Goal: Task Accomplishment & Management: Manage account settings

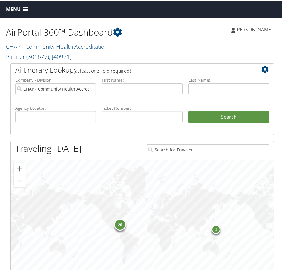
click at [24, 10] on span at bounding box center [25, 8] width 5 height 4
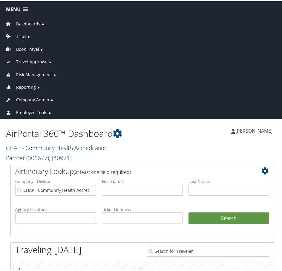
click at [32, 97] on span "Company Admin" at bounding box center [32, 98] width 33 height 7
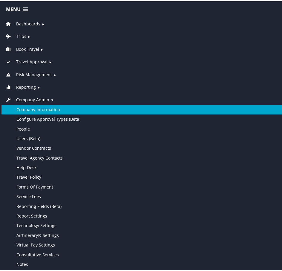
click at [45, 109] on link "Company Information" at bounding box center [141, 109] width 281 height 10
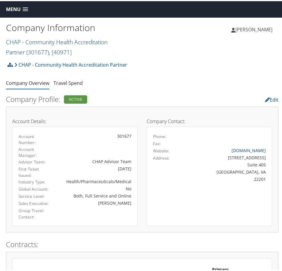
click at [89, 39] on link "CHAP - Community Health Accreditation Partner ( 301677 ) , [ 40971 ]" at bounding box center [57, 46] width 102 height 18
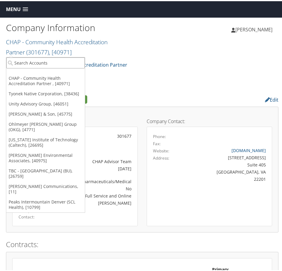
click at [61, 61] on input "search" at bounding box center [45, 61] width 79 height 11
type input "all star"
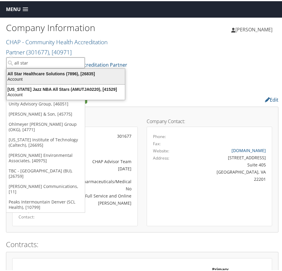
click at [36, 73] on div "All Star Healthcare Solutions (7896), [26835]" at bounding box center [65, 72] width 125 height 5
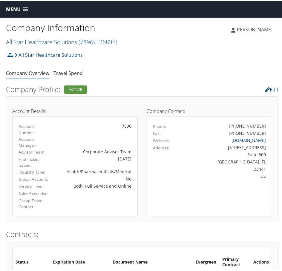
drag, startPoint x: 77, startPoint y: 136, endPoint x: 66, endPoint y: 103, distance: 34.6
click at [77, 136] on div "Account Manager:" at bounding box center [75, 140] width 122 height 13
click at [78, 53] on link "All Star Healthcare Solutions" at bounding box center [48, 54] width 68 height 12
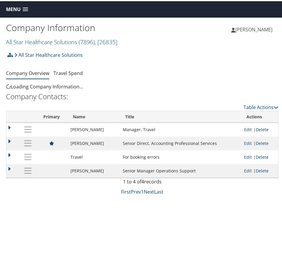
click at [25, 9] on span at bounding box center [25, 8] width 5 height 4
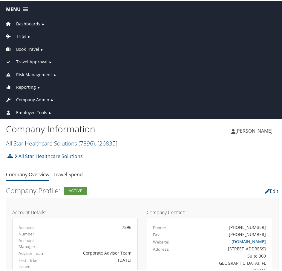
click at [31, 86] on span "Reporting" at bounding box center [26, 86] width 20 height 7
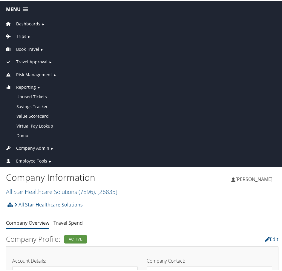
click at [35, 145] on span "Company Admin" at bounding box center [32, 147] width 33 height 7
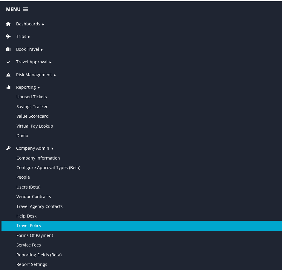
click at [36, 224] on link "Travel Policy" at bounding box center [141, 224] width 281 height 10
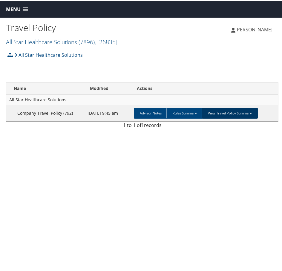
click at [236, 114] on link "View Travel Policy Summary" at bounding box center [230, 112] width 56 height 11
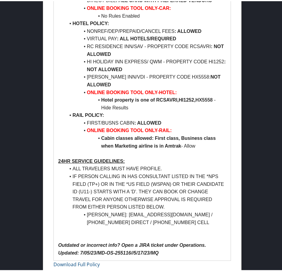
scroll to position [307, 0]
